Goal: Information Seeking & Learning: Find specific page/section

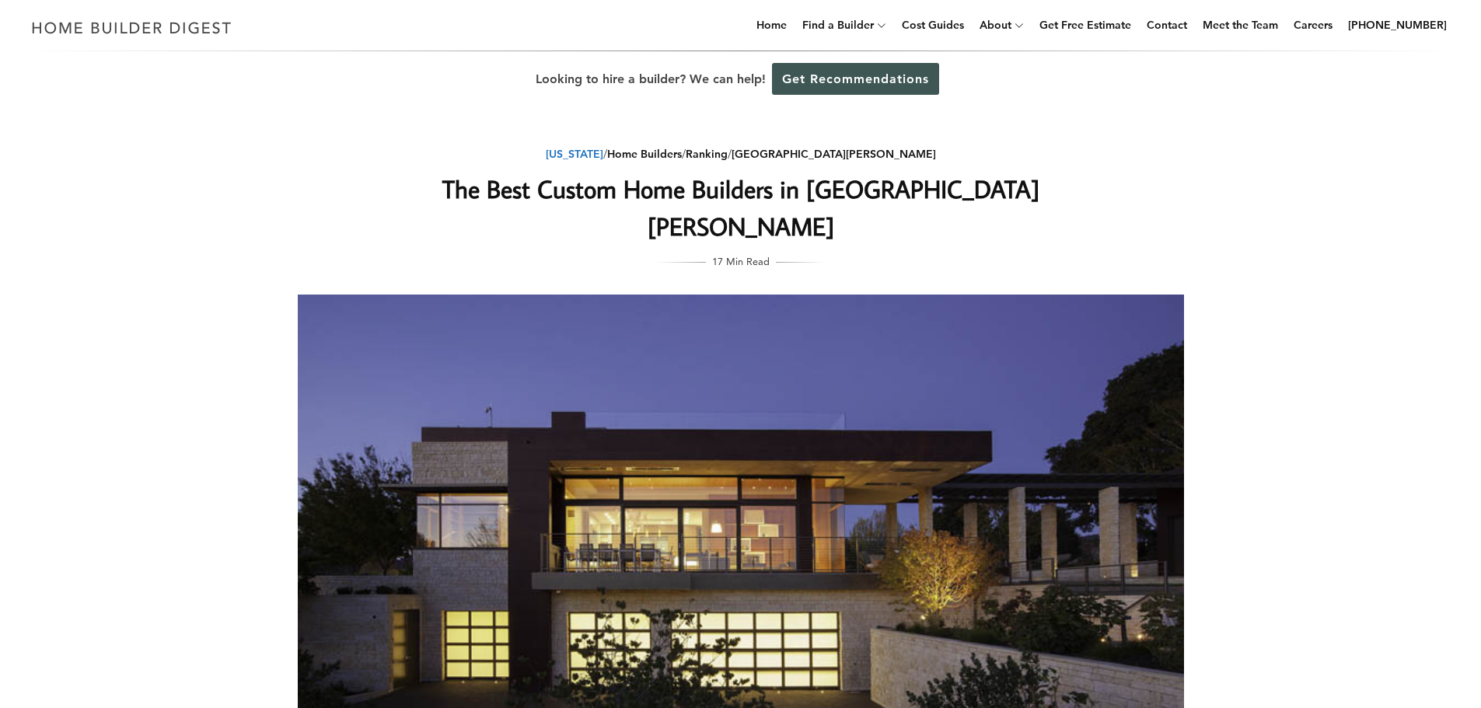
click at [603, 157] on link "[US_STATE]" at bounding box center [575, 154] width 58 height 14
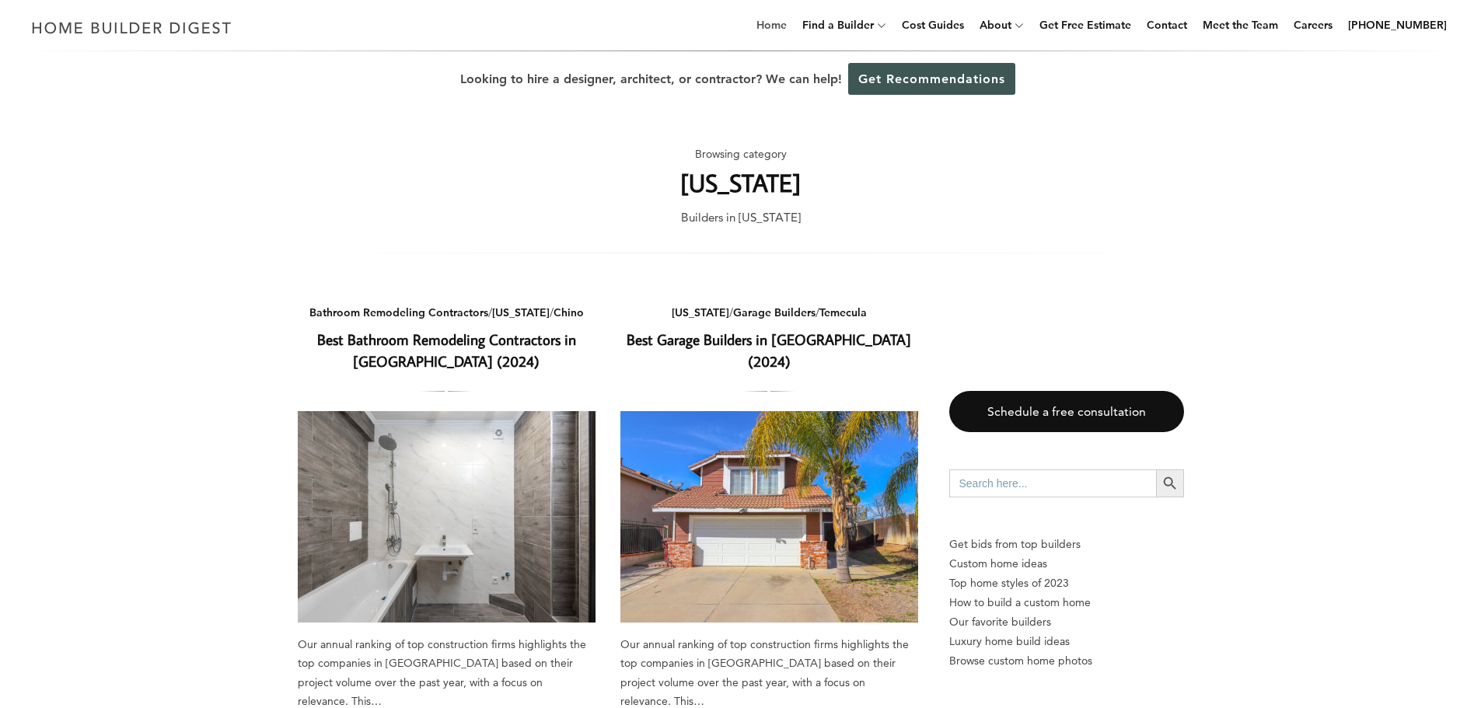
click at [792, 23] on link "Home" at bounding box center [771, 25] width 43 height 50
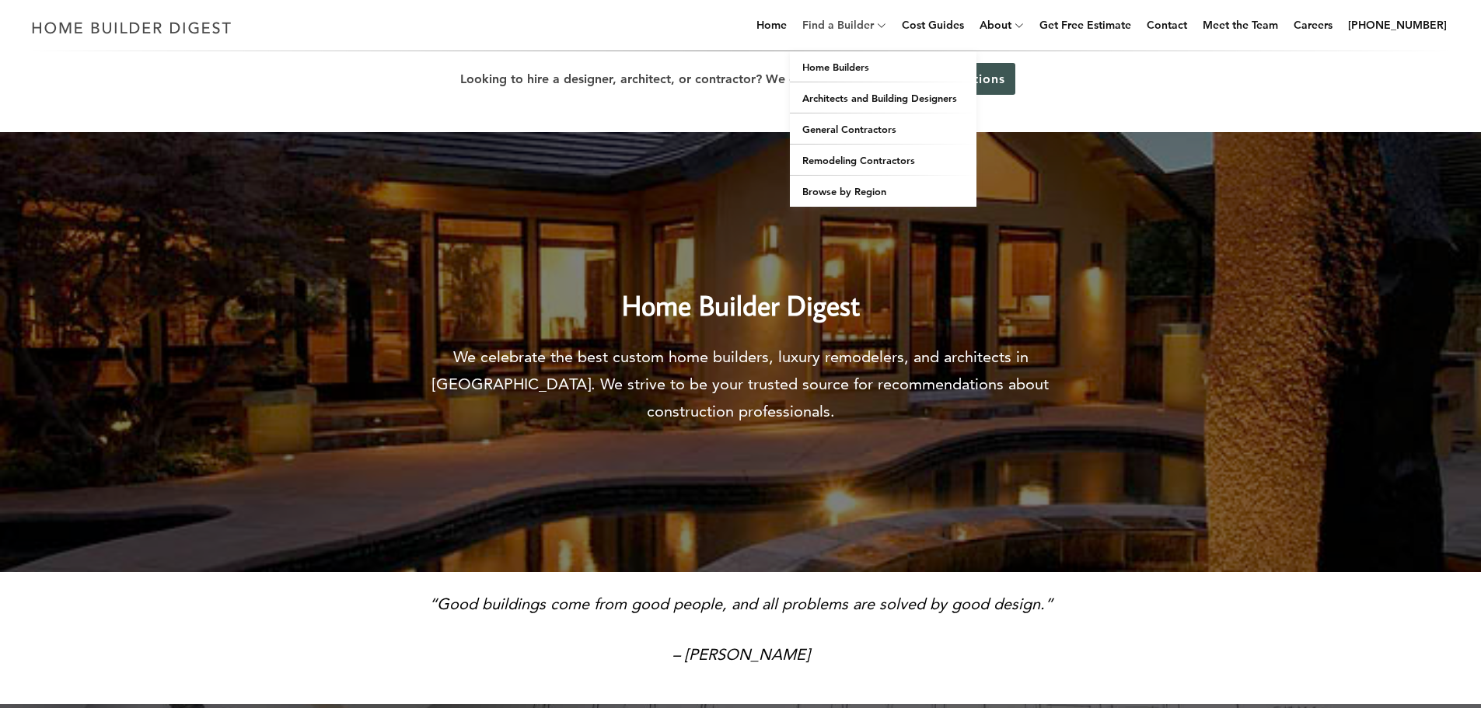
click at [874, 25] on link "Find a Builder" at bounding box center [835, 25] width 78 height 50
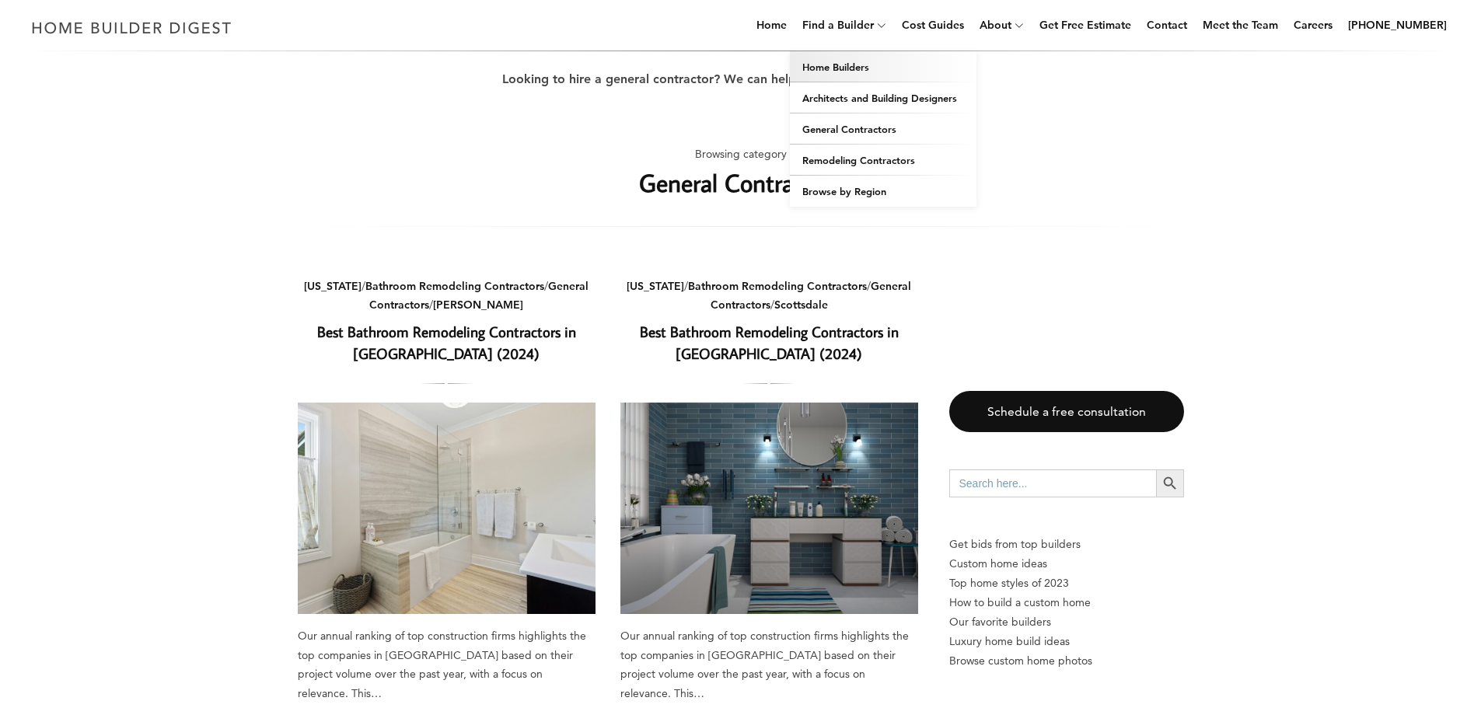
click at [867, 62] on link "Home Builders" at bounding box center [883, 66] width 187 height 31
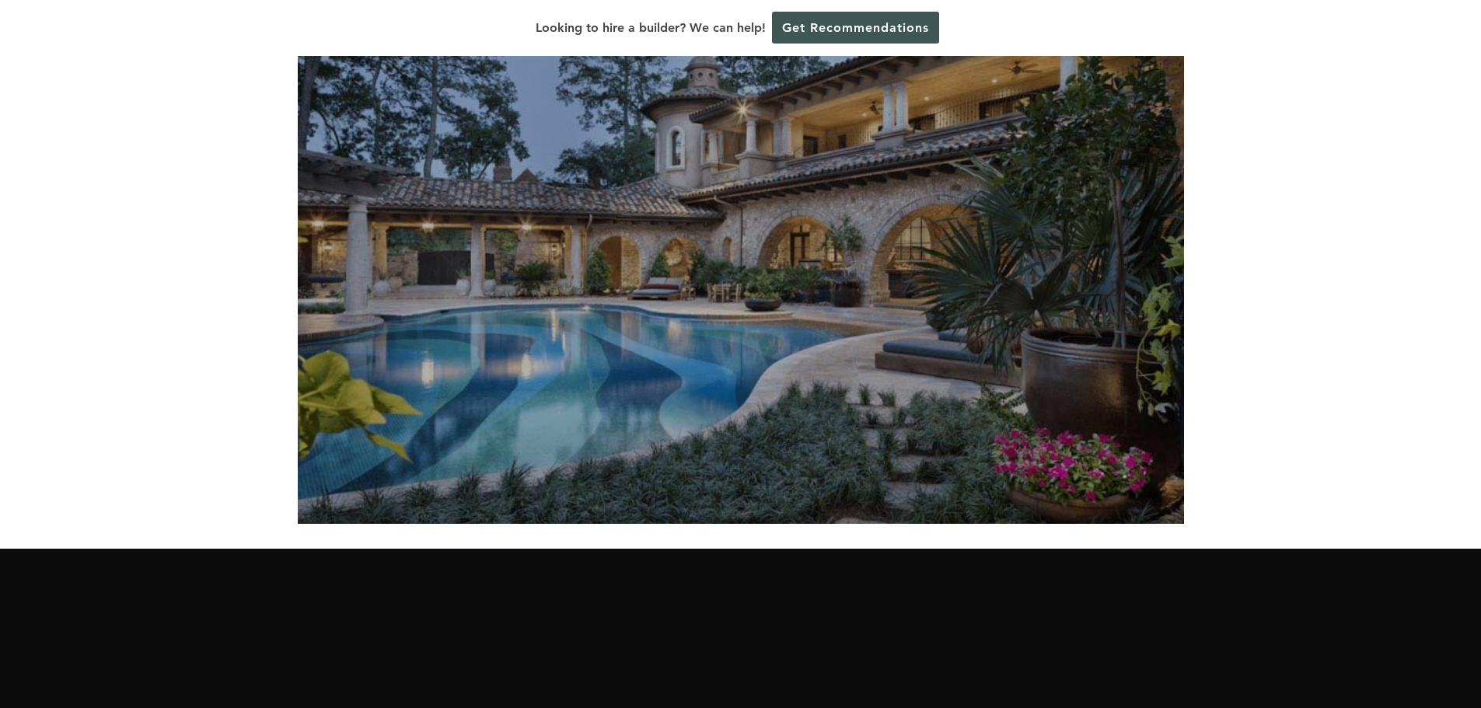
scroll to position [233, 0]
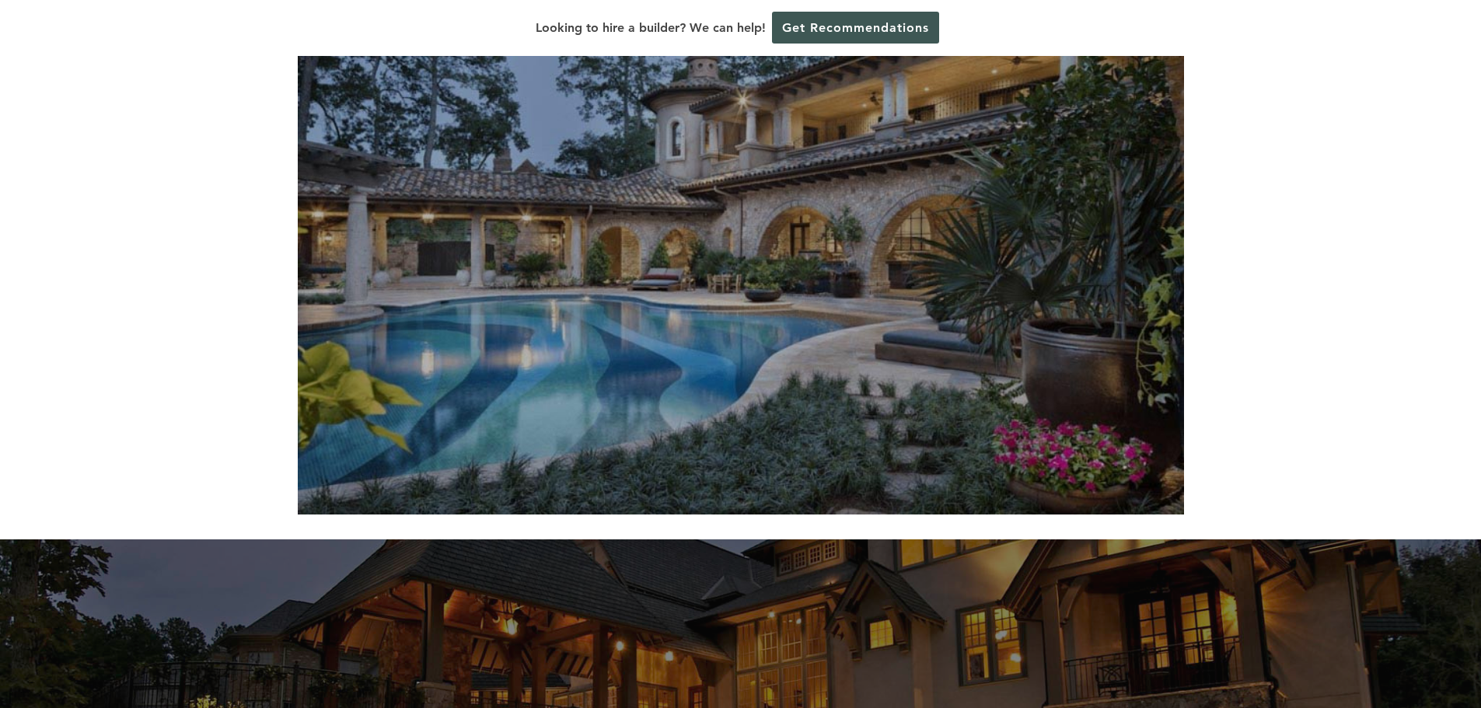
click at [774, 313] on img at bounding box center [741, 219] width 886 height 591
click at [781, 311] on img at bounding box center [741, 219] width 886 height 591
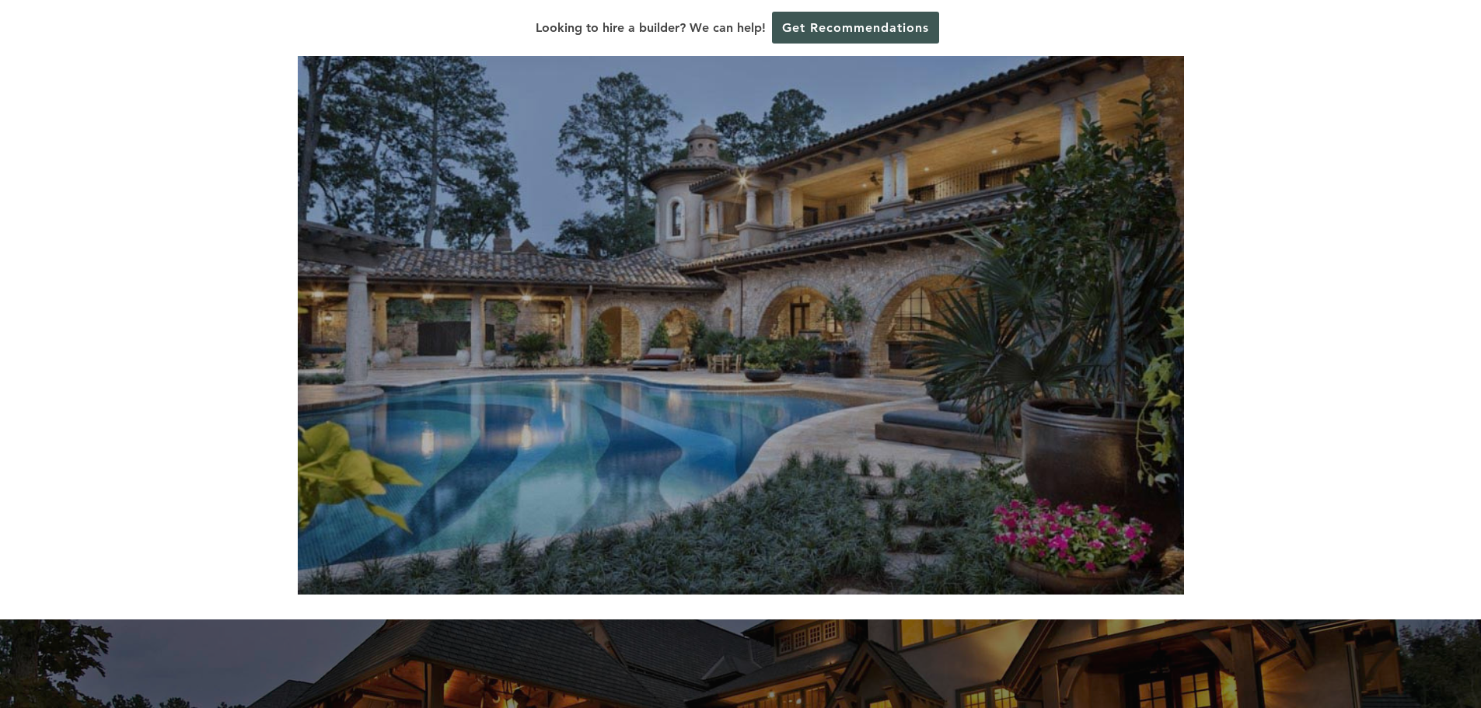
scroll to position [0, 0]
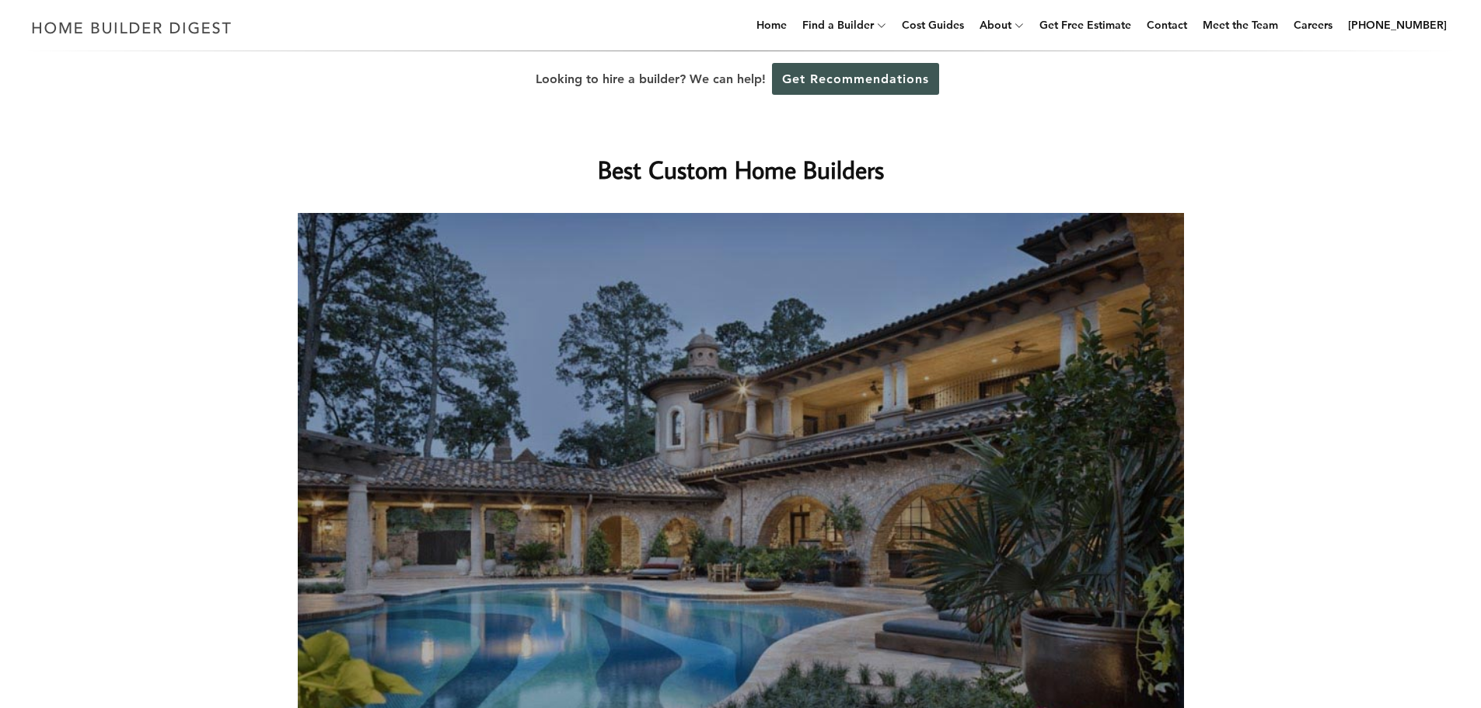
click at [758, 183] on h1 "Best Custom Home Builders" at bounding box center [741, 169] width 620 height 37
click at [758, 173] on h1 "Best Custom Home Builders" at bounding box center [741, 169] width 620 height 37
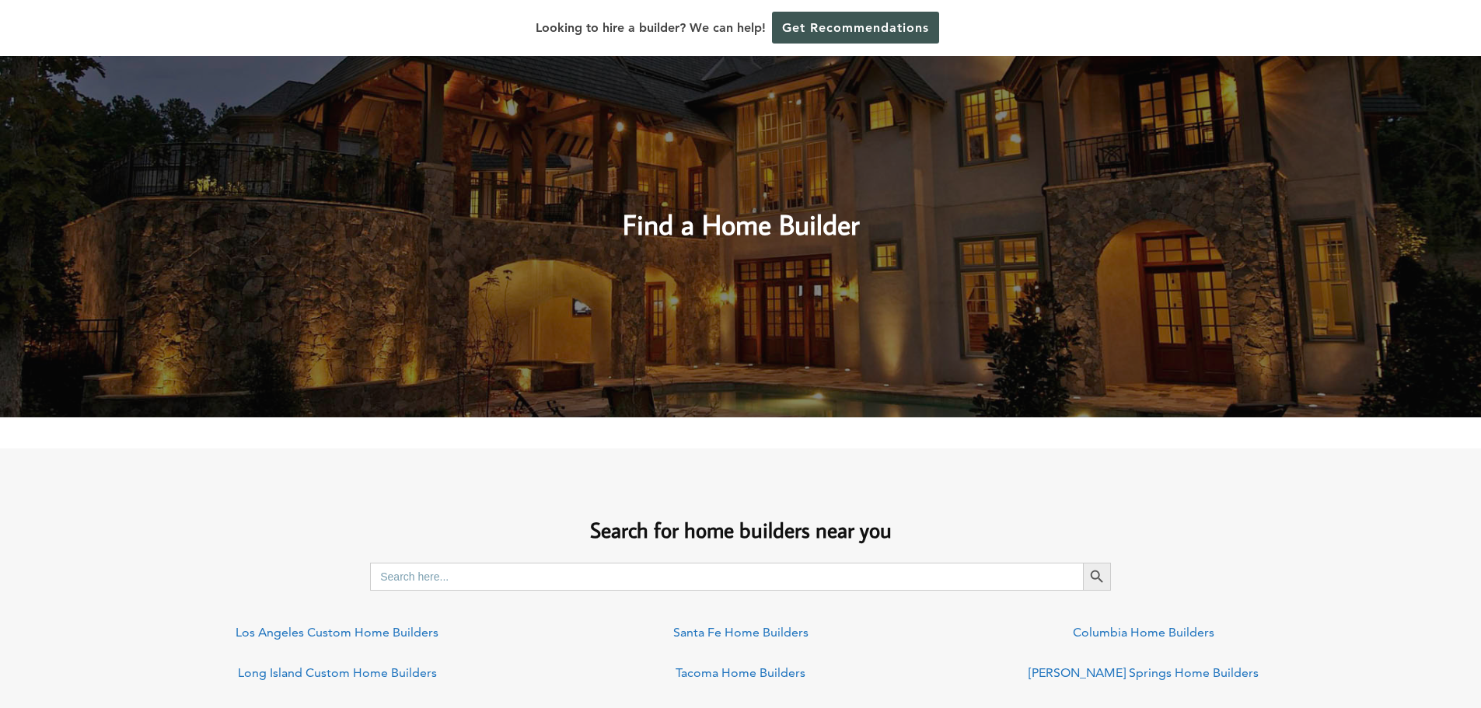
scroll to position [777, 0]
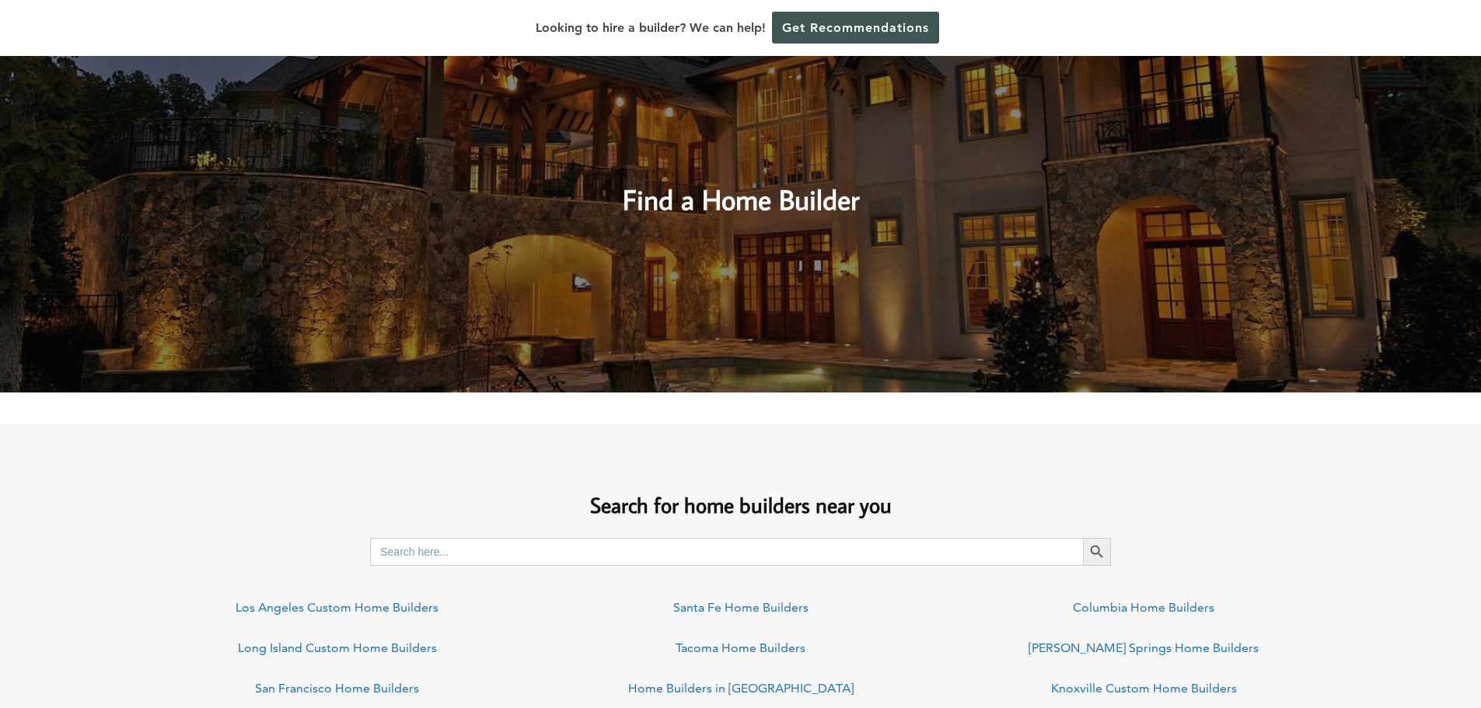
click at [615, 548] on input "Search for:" at bounding box center [726, 552] width 713 height 28
type input "san carlos,ca"
click at [1083, 538] on button "Search Button" at bounding box center [1097, 552] width 28 height 28
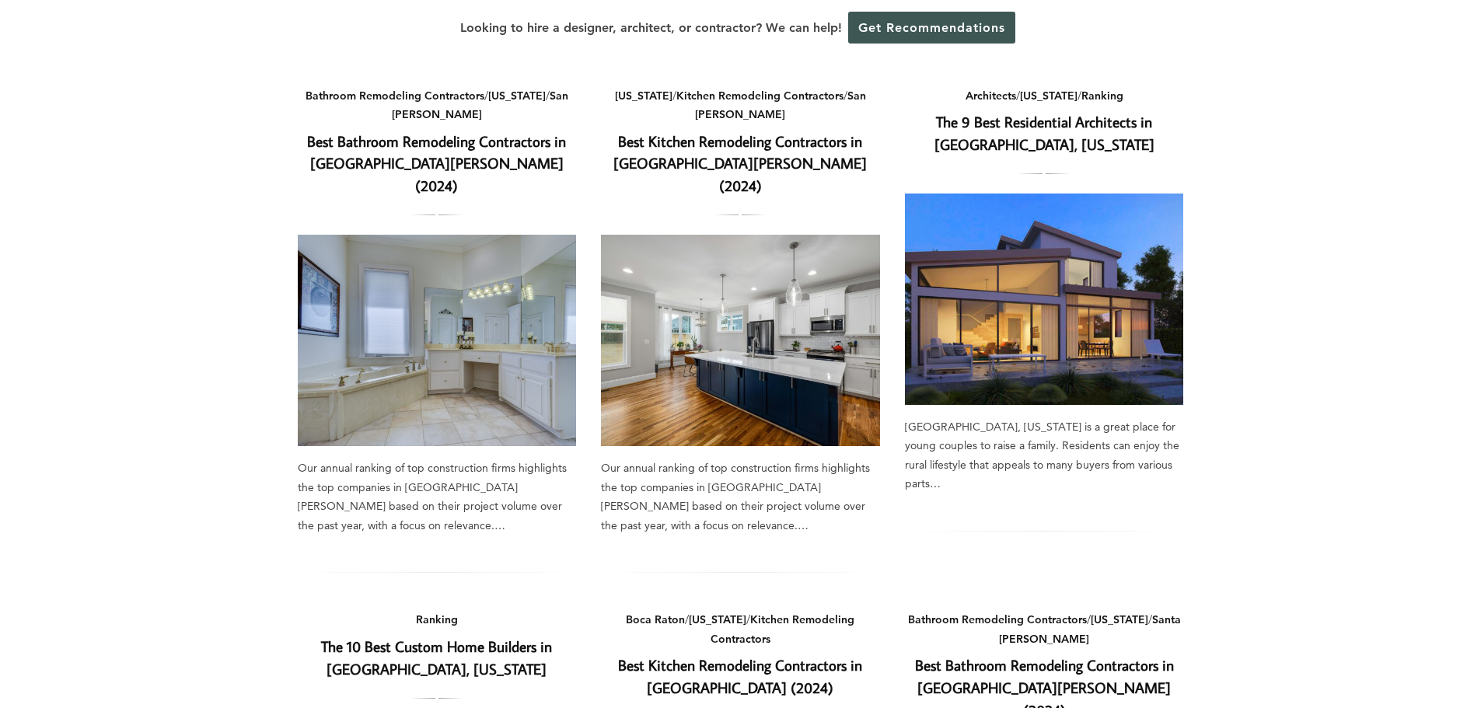
scroll to position [389, 0]
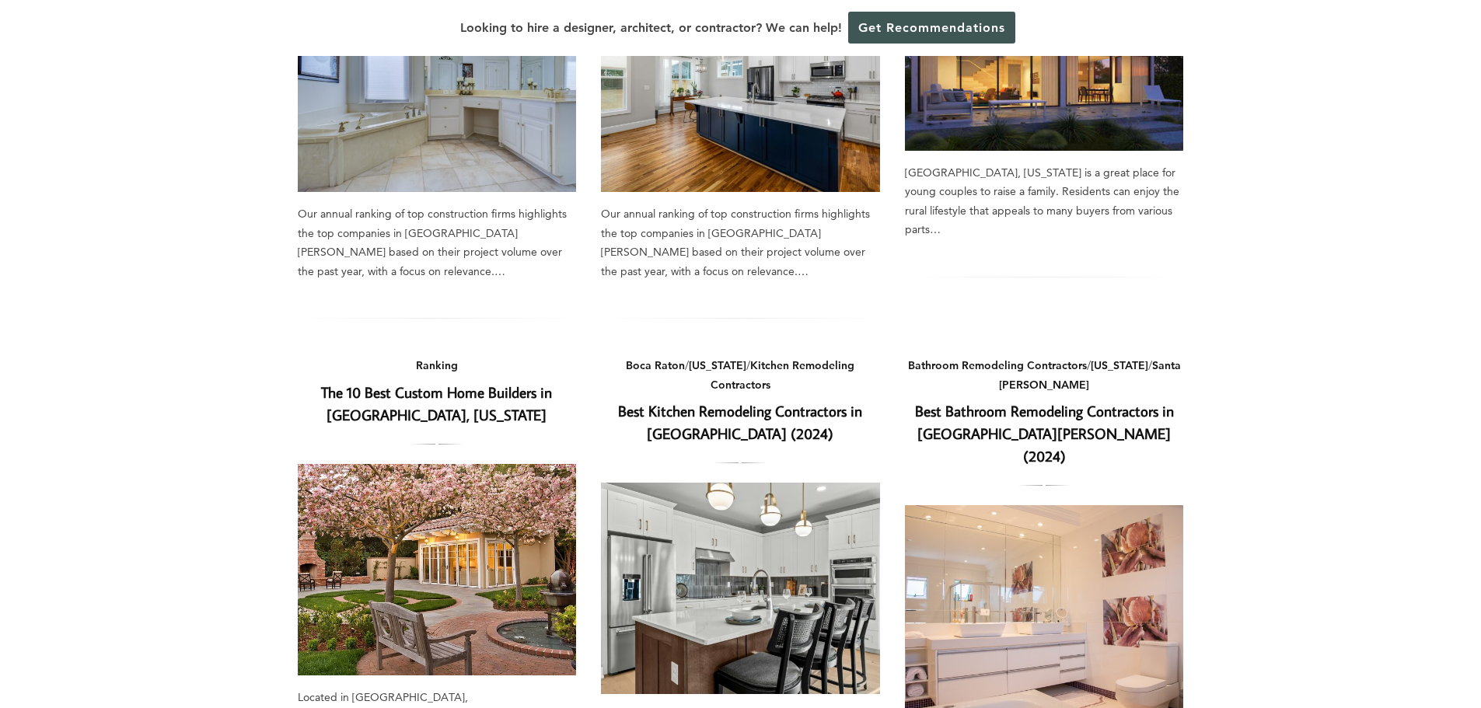
click at [486, 382] on link "The 10 Best Custom Home Builders in [GEOGRAPHIC_DATA], [US_STATE]" at bounding box center [436, 403] width 231 height 42
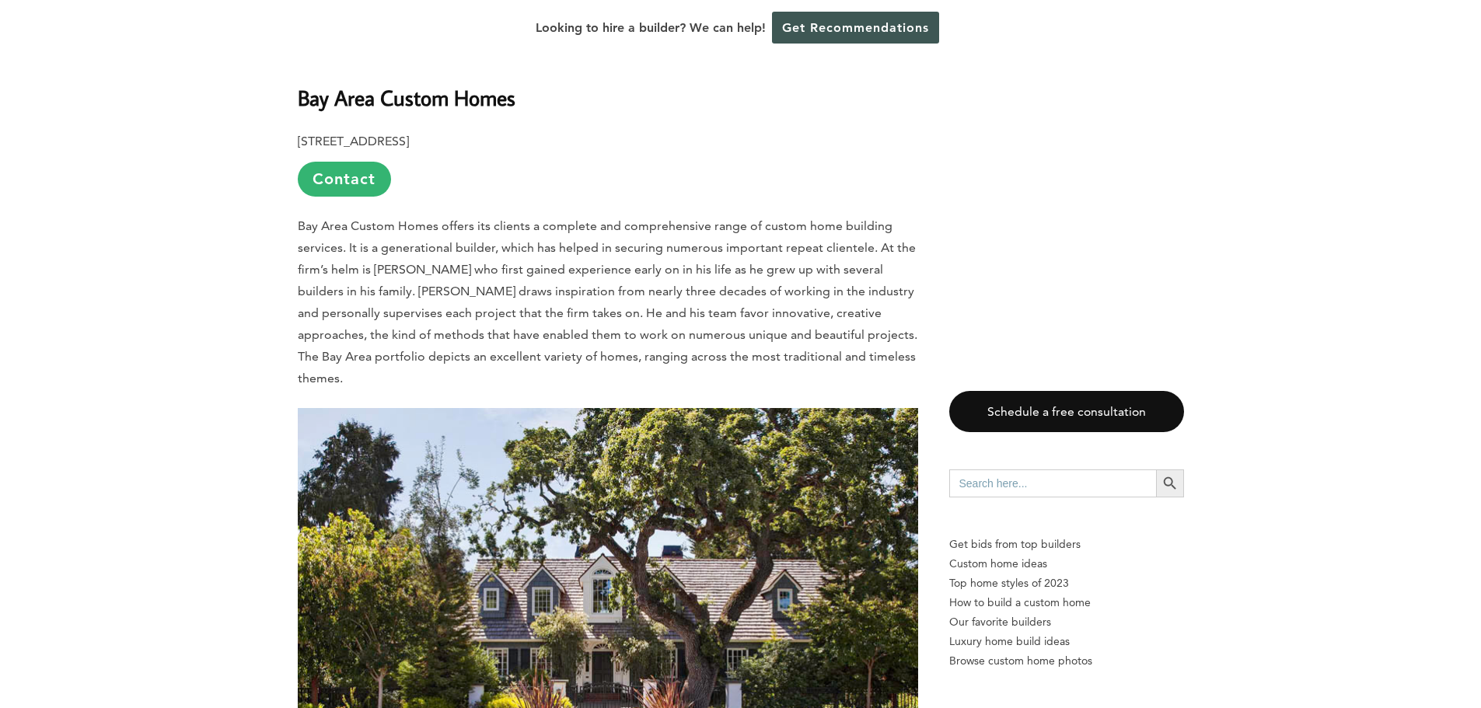
scroll to position [855, 0]
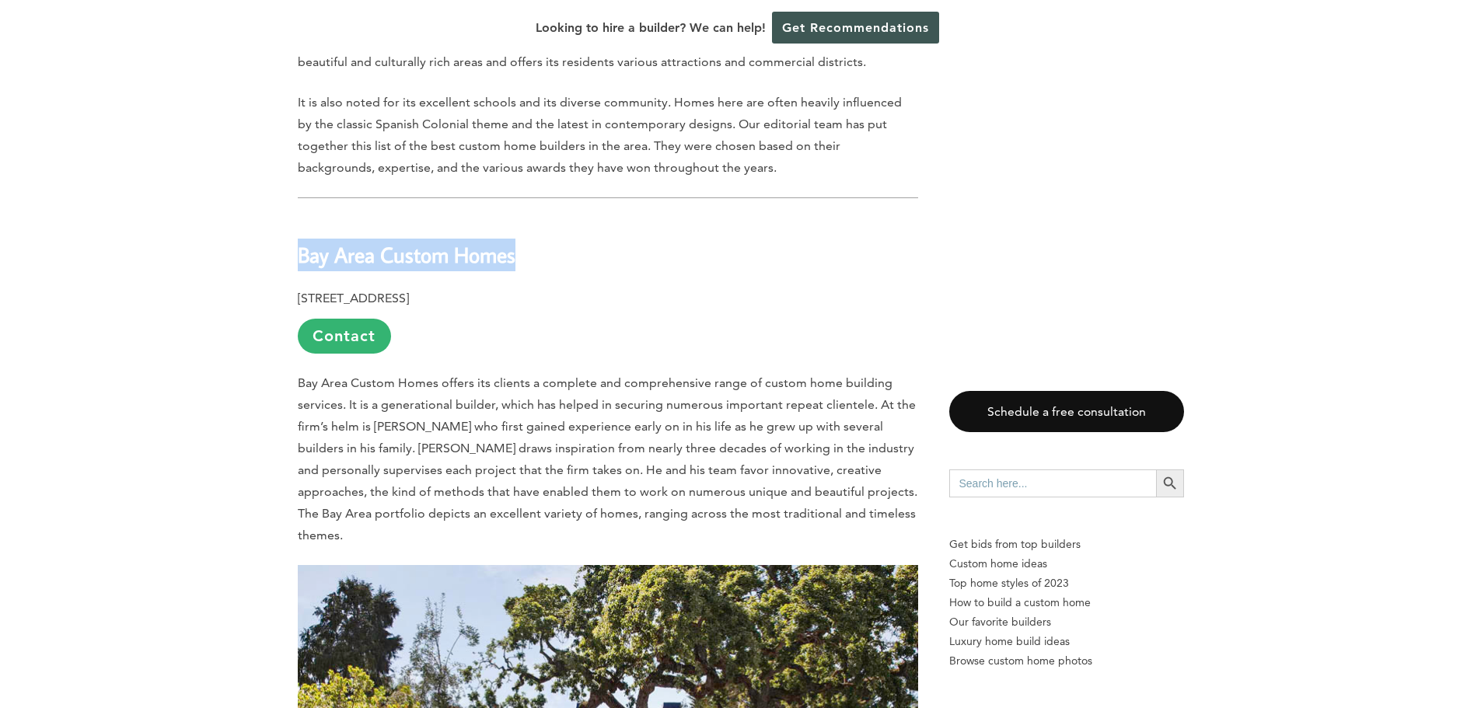
drag, startPoint x: 301, startPoint y: 215, endPoint x: 522, endPoint y: 206, distance: 220.9
click at [522, 217] on h2 "Bay Area Custom Homes" at bounding box center [608, 244] width 620 height 54
copy b "Bay Area Custom Homes"
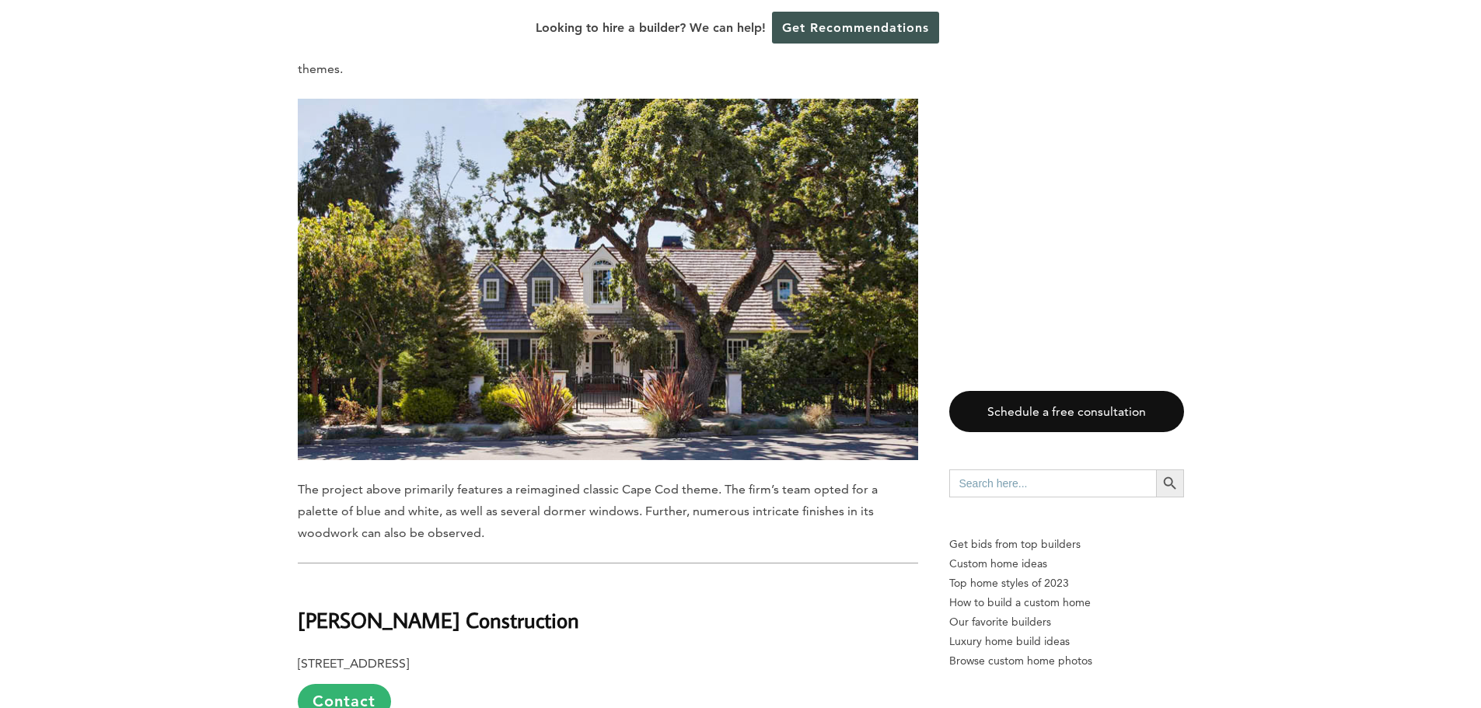
scroll to position [1477, 0]
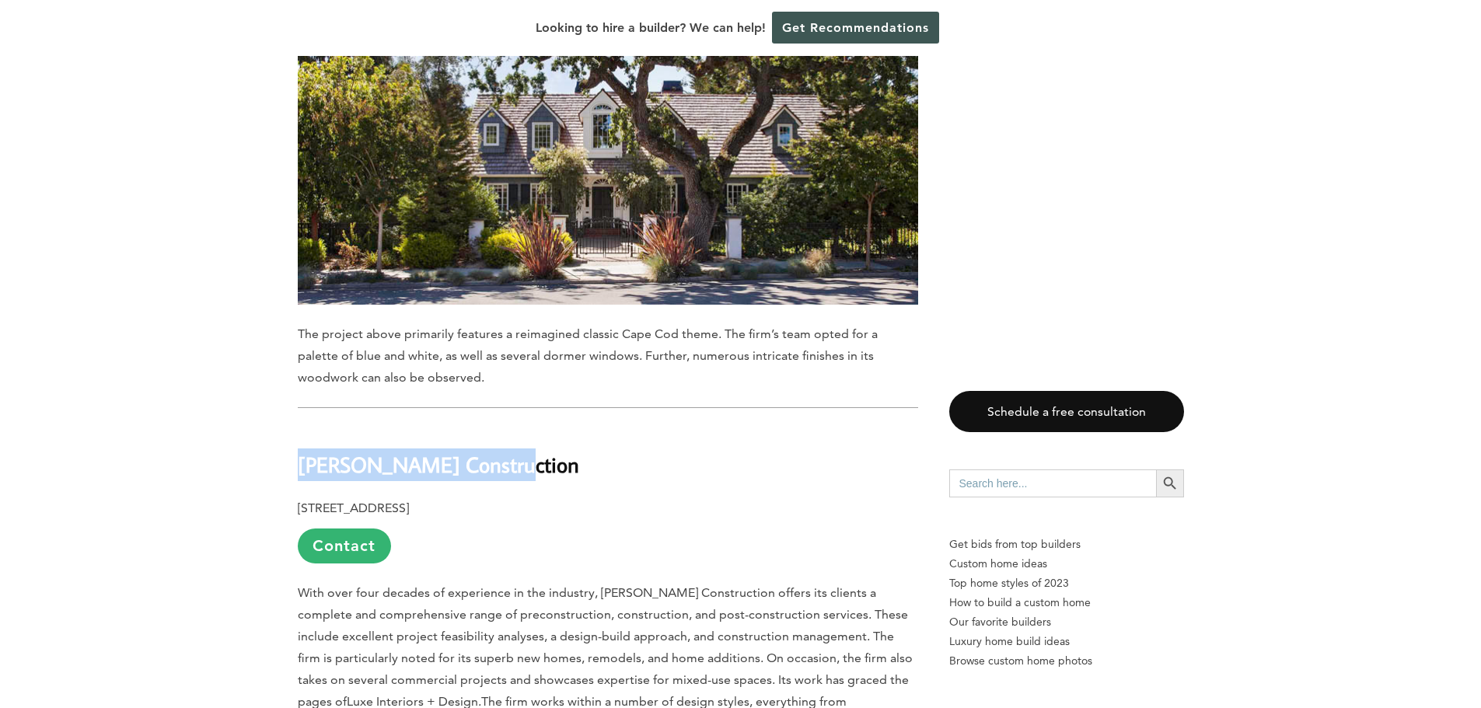
drag, startPoint x: 291, startPoint y: 403, endPoint x: 494, endPoint y: 397, distance: 202.9
copy b "[PERSON_NAME] Construction"
